Goal: Contribute content

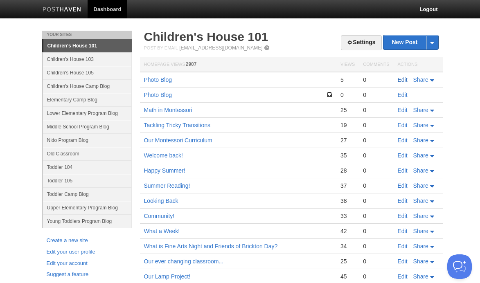
click at [401, 80] on link "Edit" at bounding box center [403, 79] width 10 height 7
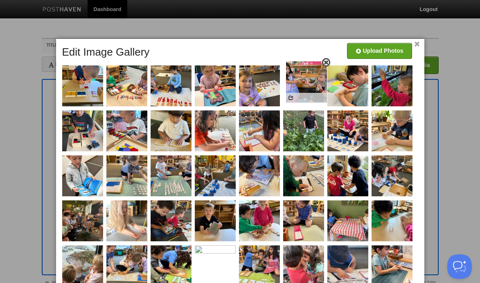
drag, startPoint x: 394, startPoint y: 226, endPoint x: 309, endPoint y: 80, distance: 169.2
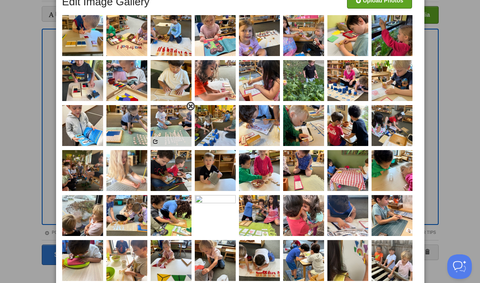
scroll to position [52, 0]
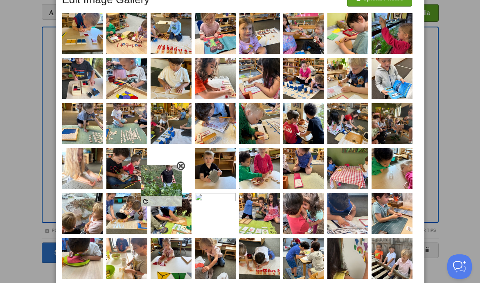
drag, startPoint x: 309, startPoint y: 81, endPoint x: 167, endPoint y: 187, distance: 177.3
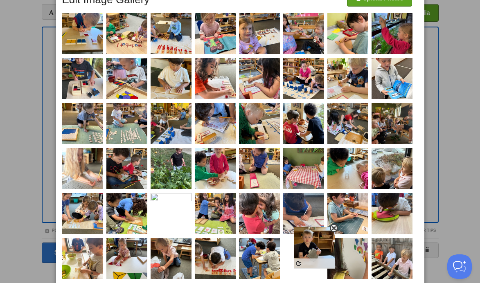
drag, startPoint x: 218, startPoint y: 168, endPoint x: 306, endPoint y: 255, distance: 124.1
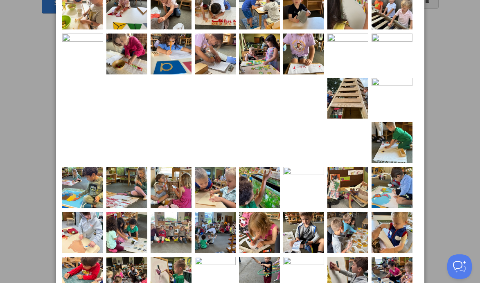
scroll to position [288, 0]
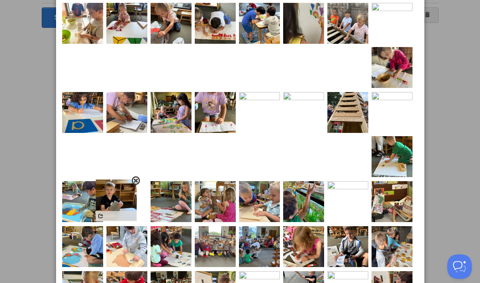
drag, startPoint x: 303, startPoint y: 18, endPoint x: 116, endPoint y: 195, distance: 257.8
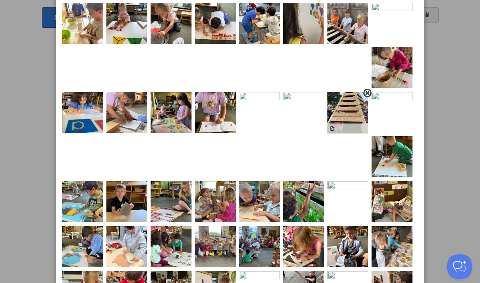
scroll to position [0, 0]
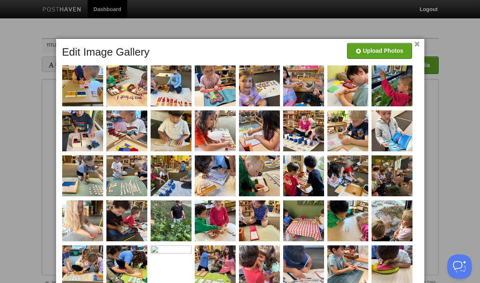
click at [417, 45] on link "×" at bounding box center [416, 44] width 5 height 4
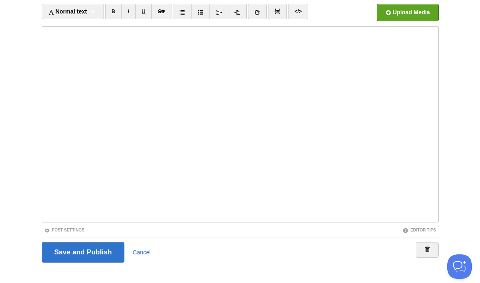
scroll to position [62, 0]
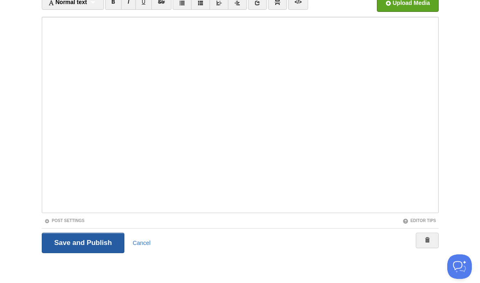
click at [82, 240] on input "Save and Publish" at bounding box center [83, 243] width 83 height 20
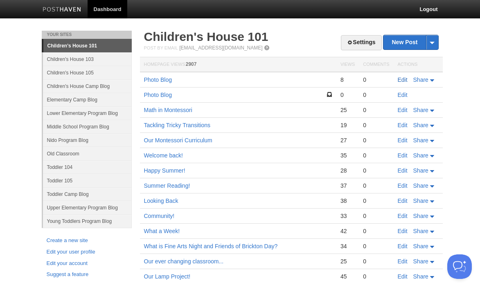
click at [407, 79] on link "Edit" at bounding box center [403, 79] width 10 height 7
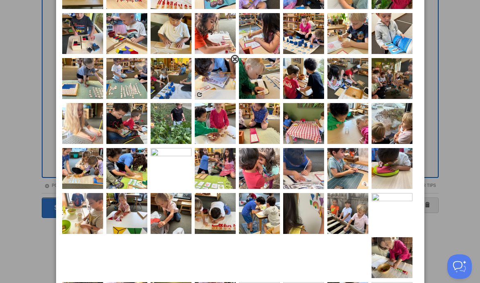
scroll to position [97, 0]
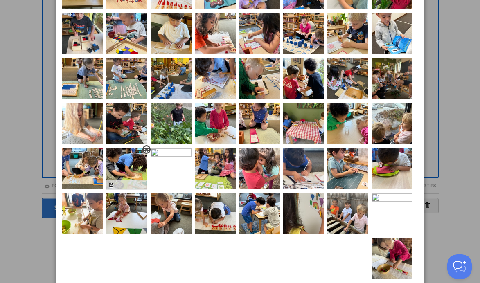
click at [147, 149] on span at bounding box center [147, 150] width 6 height 6
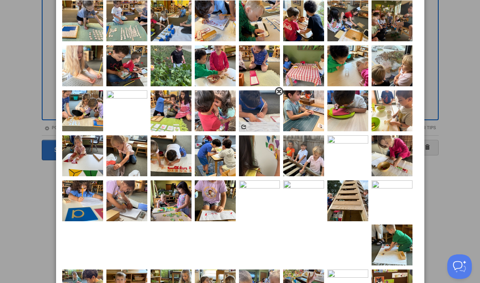
scroll to position [155, 0]
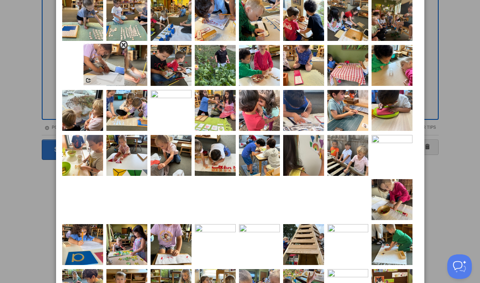
drag, startPoint x: 124, startPoint y: 199, endPoint x: 98, endPoint y: 63, distance: 138.0
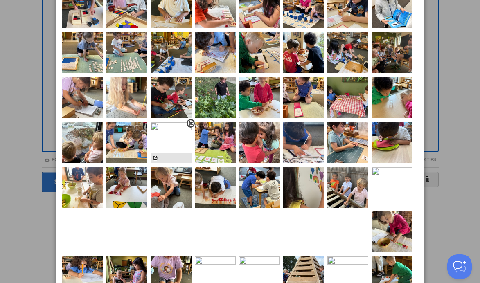
scroll to position [117, 0]
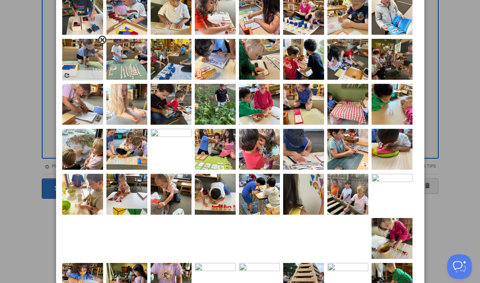
click at [102, 39] on span at bounding box center [102, 40] width 6 height 6
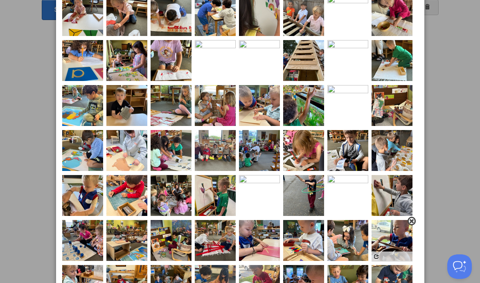
scroll to position [311, 0]
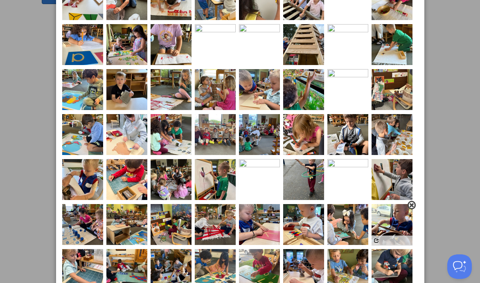
click at [409, 205] on span at bounding box center [412, 205] width 6 height 6
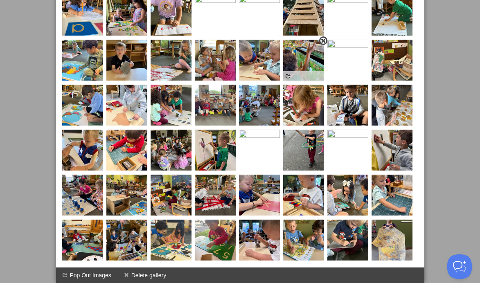
scroll to position [0, 0]
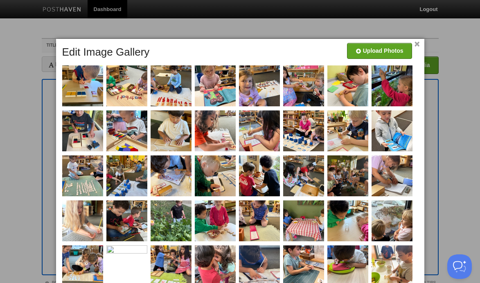
click at [418, 47] on link "×" at bounding box center [416, 44] width 5 height 4
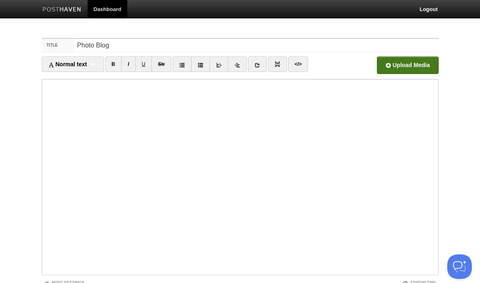
scroll to position [63, 0]
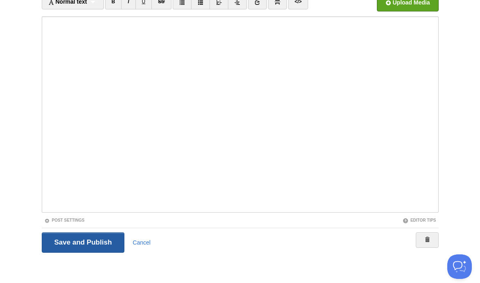
click at [106, 245] on input "Save and Publish" at bounding box center [83, 242] width 83 height 20
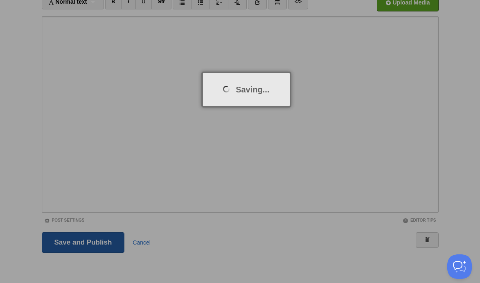
scroll to position [31, 0]
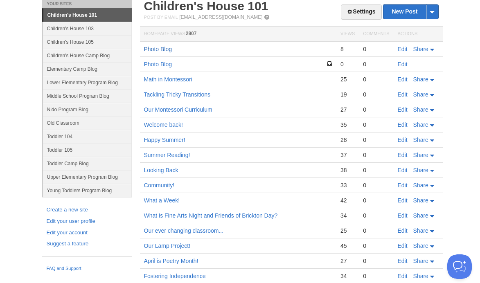
click at [172, 51] on td "Photo Blog" at bounding box center [238, 49] width 196 height 16
click at [160, 45] on td "Photo Blog" at bounding box center [238, 49] width 196 height 16
click at [166, 48] on link "Photo Blog" at bounding box center [158, 49] width 28 height 7
